Goal: Task Accomplishment & Management: Use online tool/utility

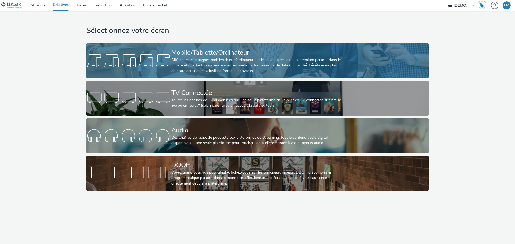
click at [346, 56] on link "Mobile/Tablette/Ordinateur Diffuse tes campagnes mobile/tablette/ordinateur sur…" at bounding box center [257, 60] width 342 height 35
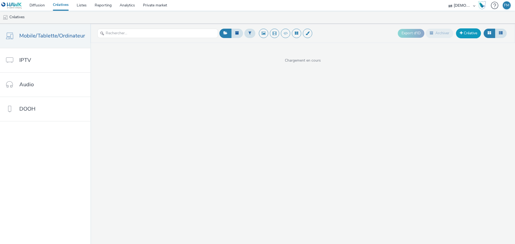
click at [465, 32] on link "Créative" at bounding box center [468, 33] width 25 height 10
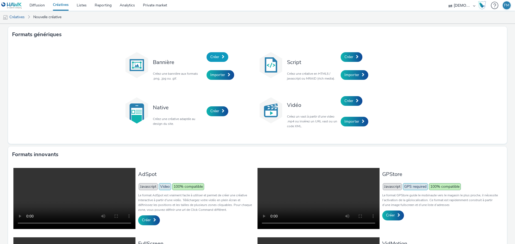
click at [210, 57] on span "Créer" at bounding box center [214, 56] width 9 height 5
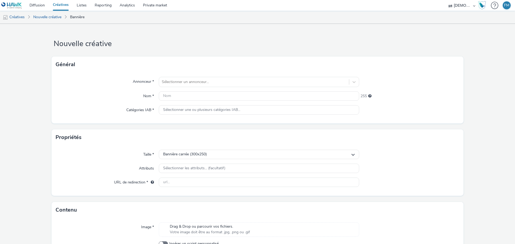
click at [220, 90] on div "Annonceur * Sélectionner un annonceur... Nom * 255 Catégories IAB * Sélectionne…" at bounding box center [257, 98] width 412 height 51
click at [227, 80] on div at bounding box center [254, 82] width 184 height 6
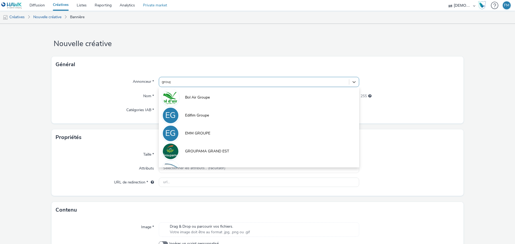
type input "groupa"
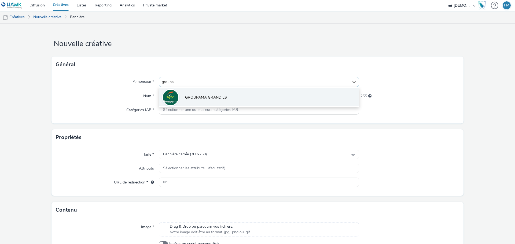
click at [206, 97] on span "GROUPAMA GRAND EST" at bounding box center [207, 97] width 44 height 5
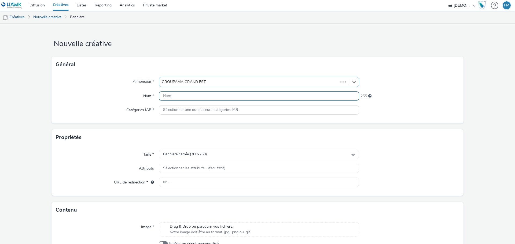
click at [206, 97] on input "text" at bounding box center [259, 95] width 200 height 9
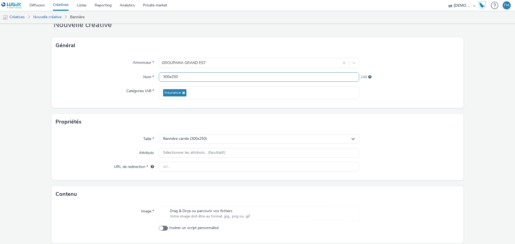
scroll to position [39, 0]
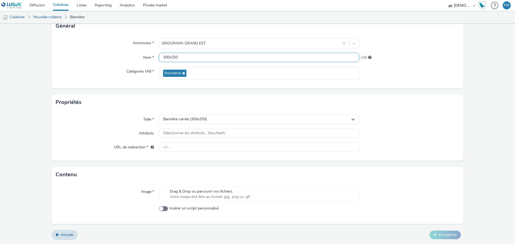
type input "300x250"
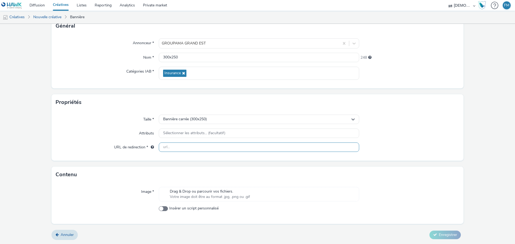
click at [230, 151] on input "text" at bounding box center [259, 147] width 200 height 9
paste input "[URL][DOMAIN_NAME]"
type input "[URL][DOMAIN_NAME]"
click at [403, 143] on div at bounding box center [409, 148] width 100 height 10
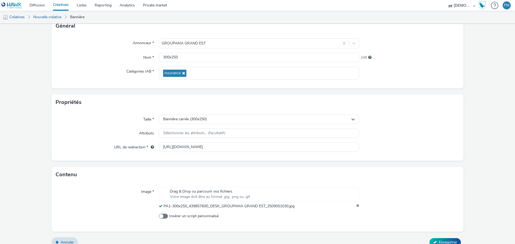
scroll to position [46, 0]
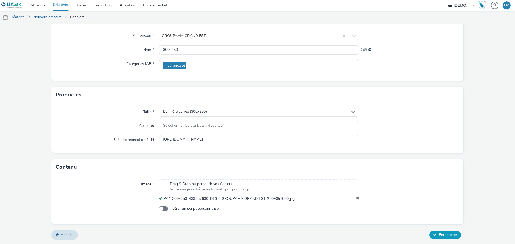
click at [439, 235] on span "Enregistrer" at bounding box center [448, 234] width 18 height 5
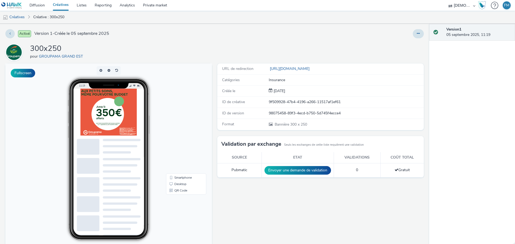
click at [226, 52] on div "300x250 pour GROUPAMA GRAND EST" at bounding box center [214, 52] width 418 height 17
click at [44, 6] on link "Diffusion" at bounding box center [36, 5] width 23 height 11
